Goal: Information Seeking & Learning: Understand process/instructions

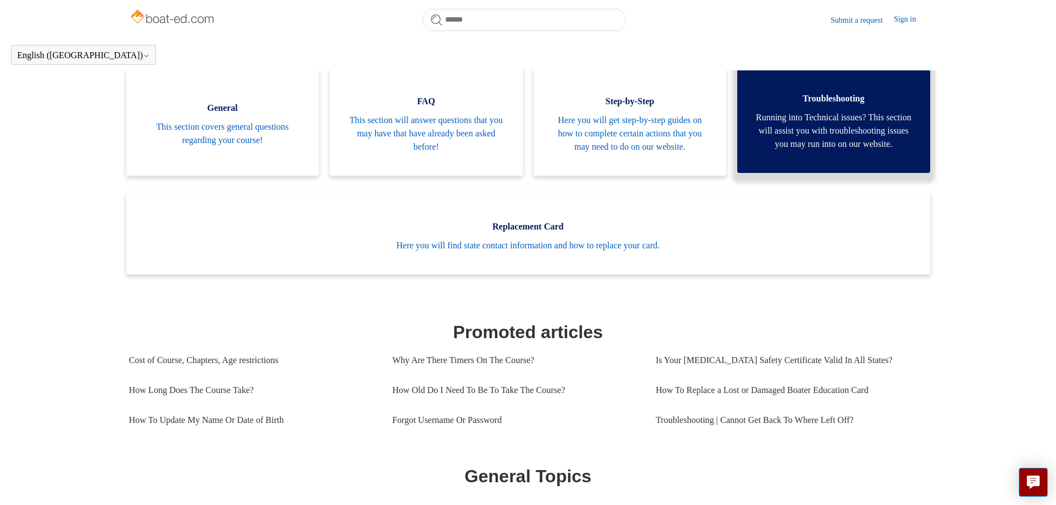
click at [815, 149] on span "Running into Technical issues? This section will assist you with troubleshootin…" at bounding box center [834, 131] width 160 height 40
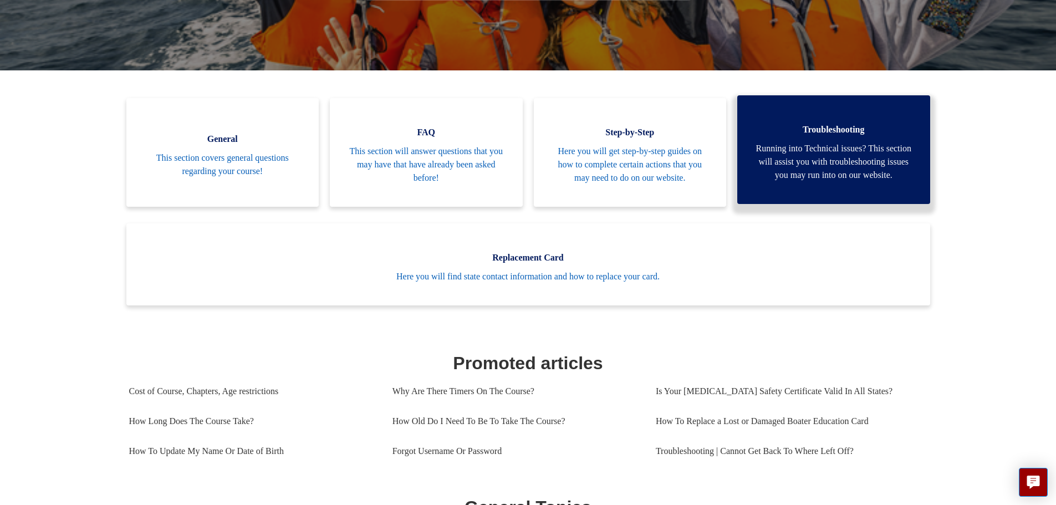
scroll to position [191, 0]
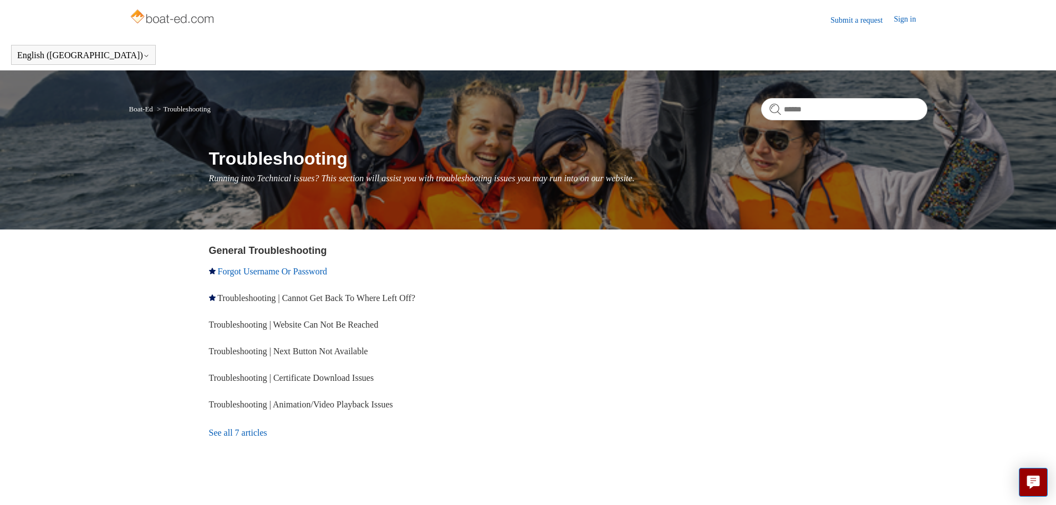
click at [291, 272] on link "Forgot Username Or Password" at bounding box center [272, 271] width 109 height 9
